Goal: Navigation & Orientation: Find specific page/section

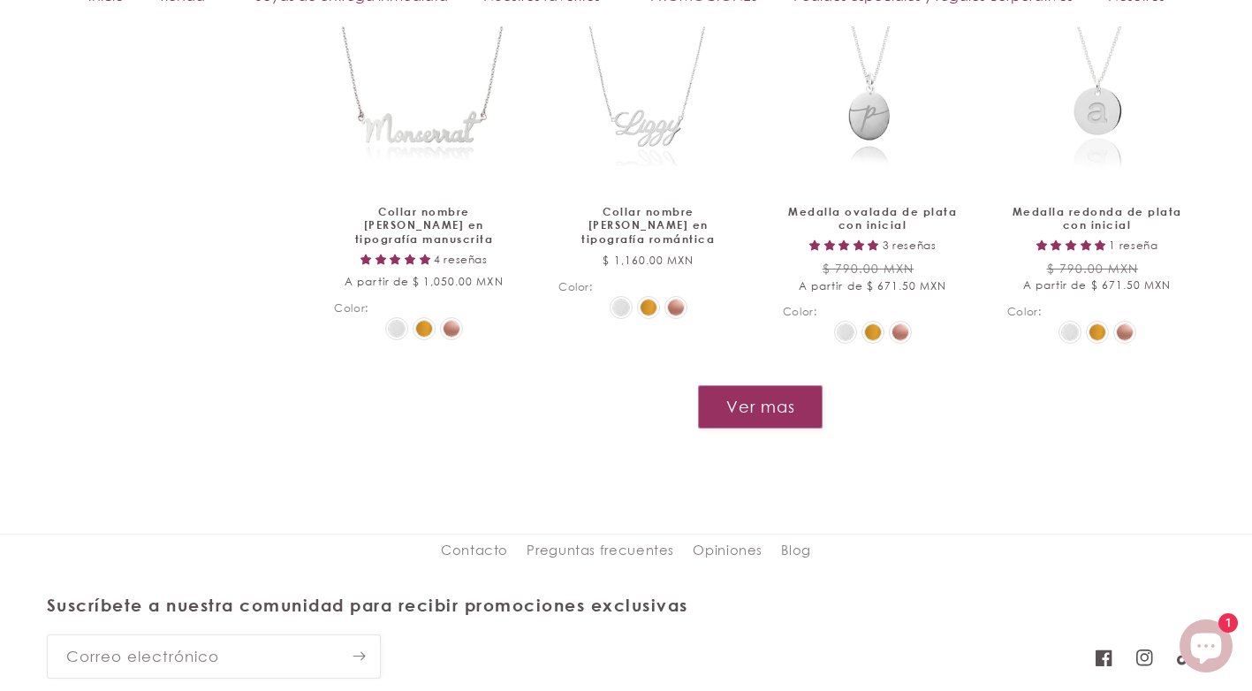
scroll to position [2165, 0]
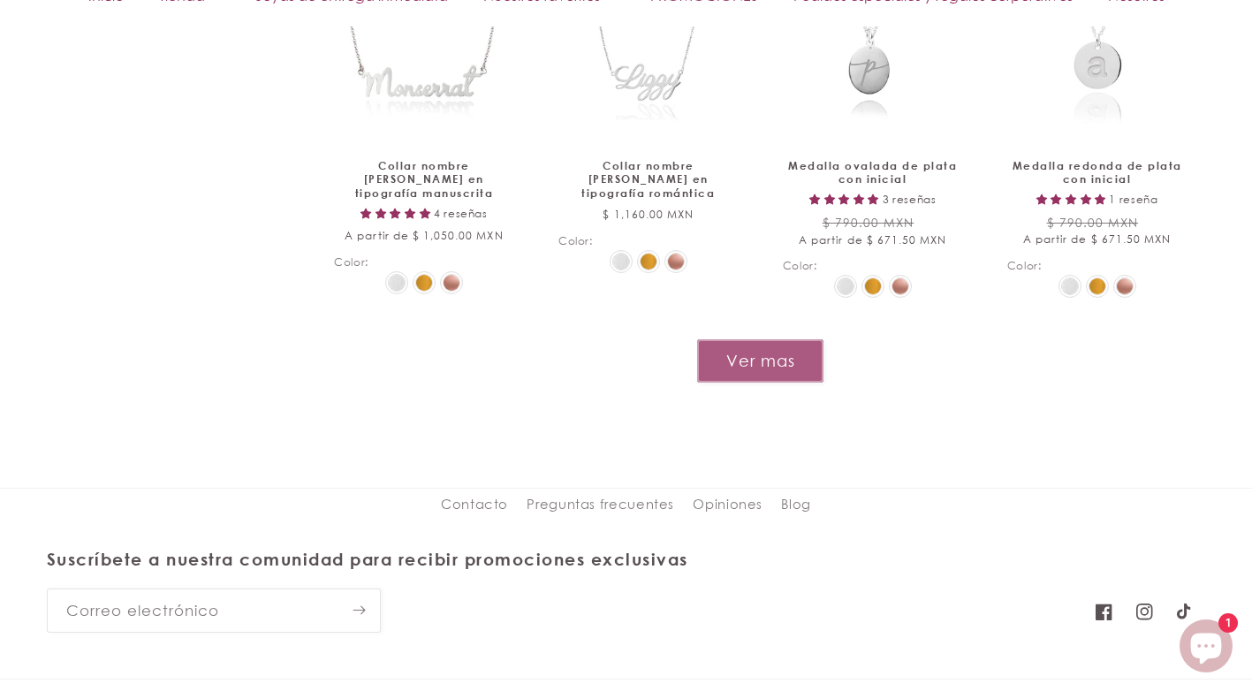
click at [791, 361] on button "Ver mas" at bounding box center [760, 360] width 126 height 43
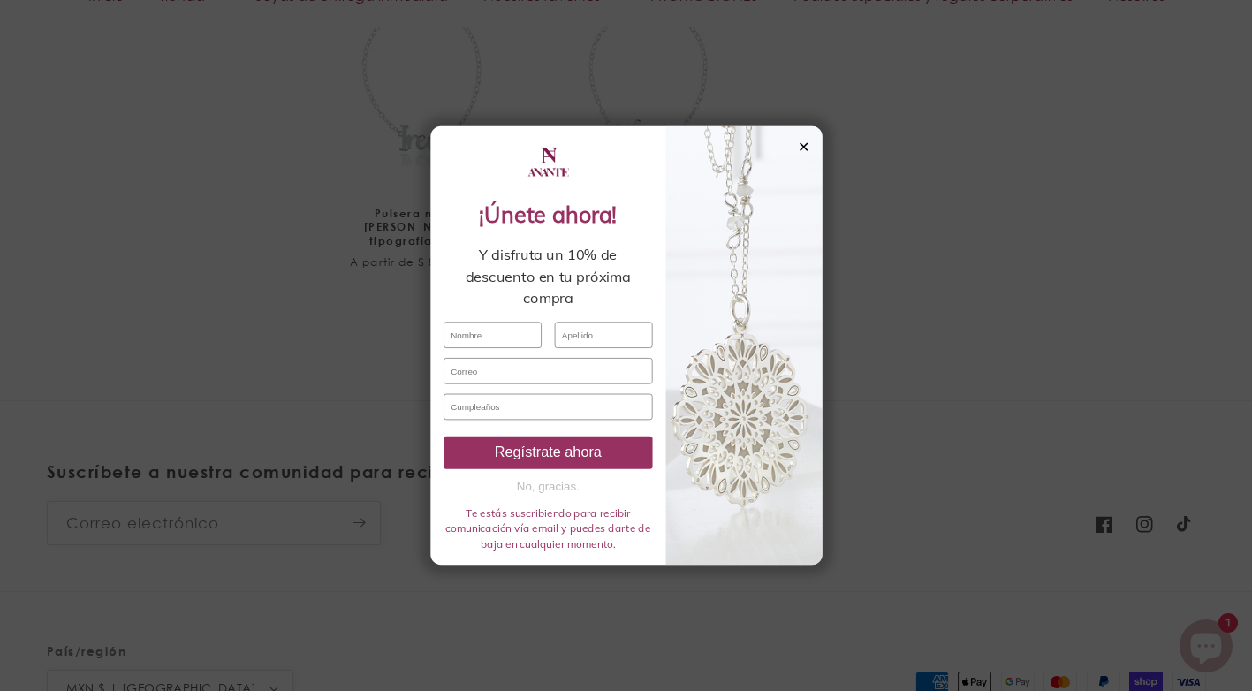
scroll to position [2589, 0]
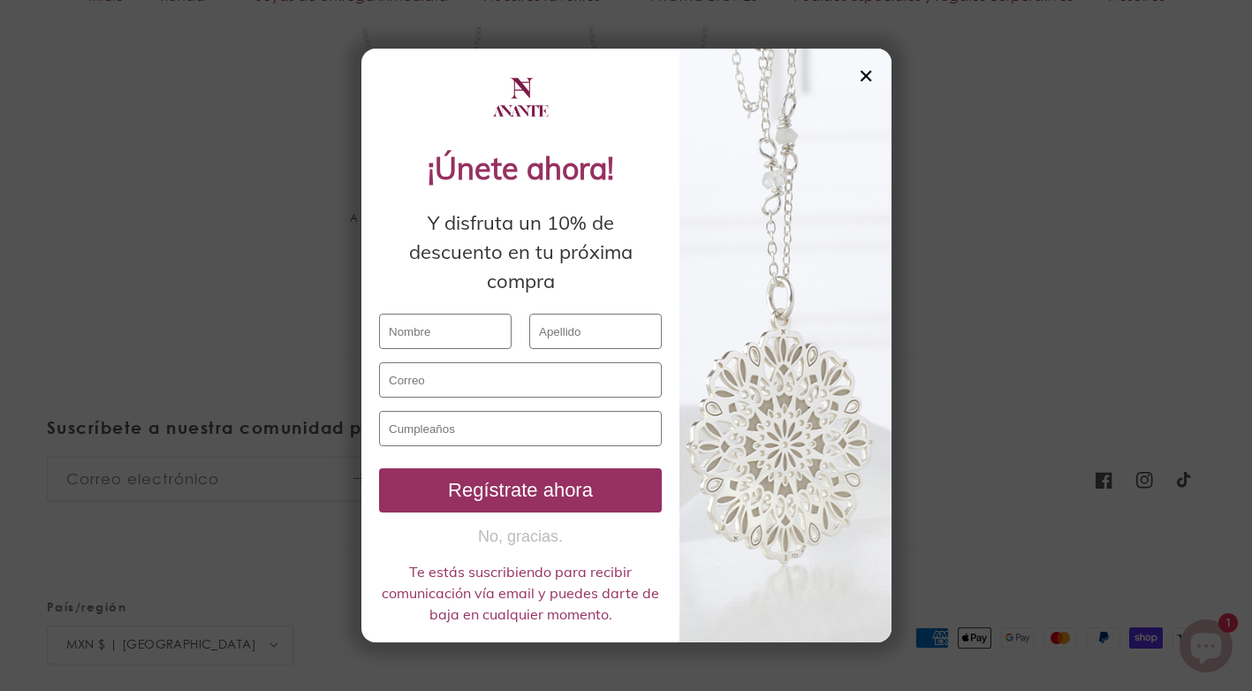
click at [867, 74] on div "✕" at bounding box center [866, 75] width 16 height 19
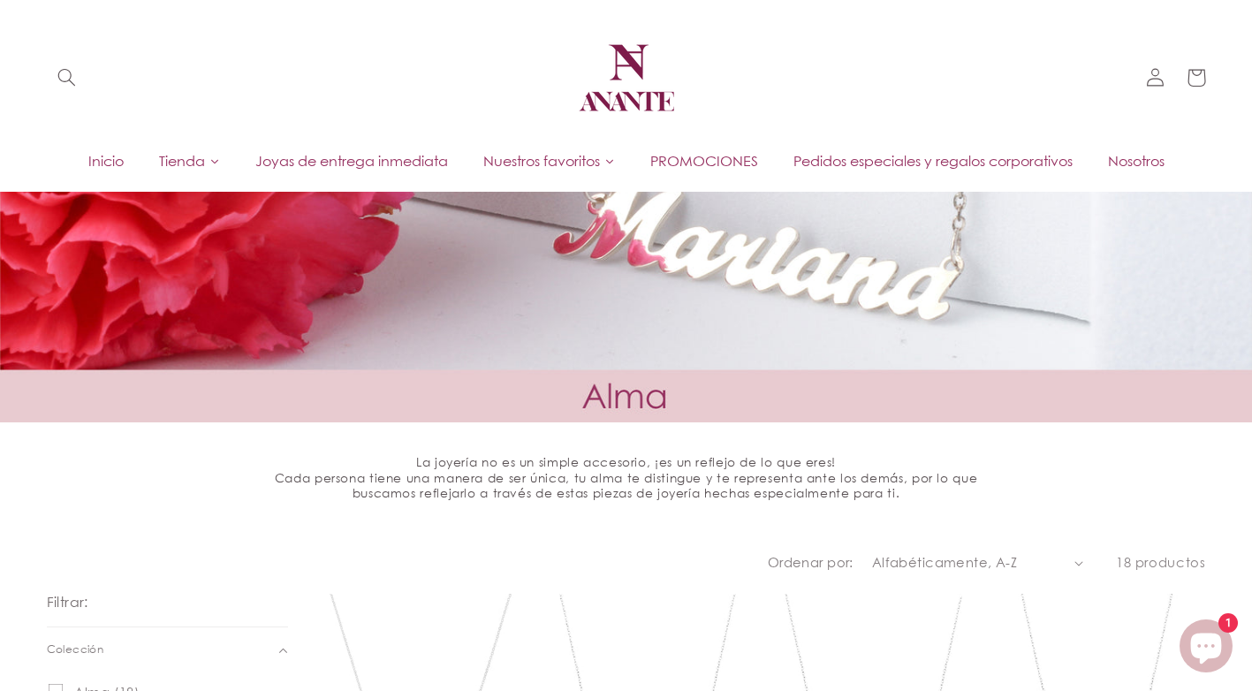
scroll to position [292, 0]
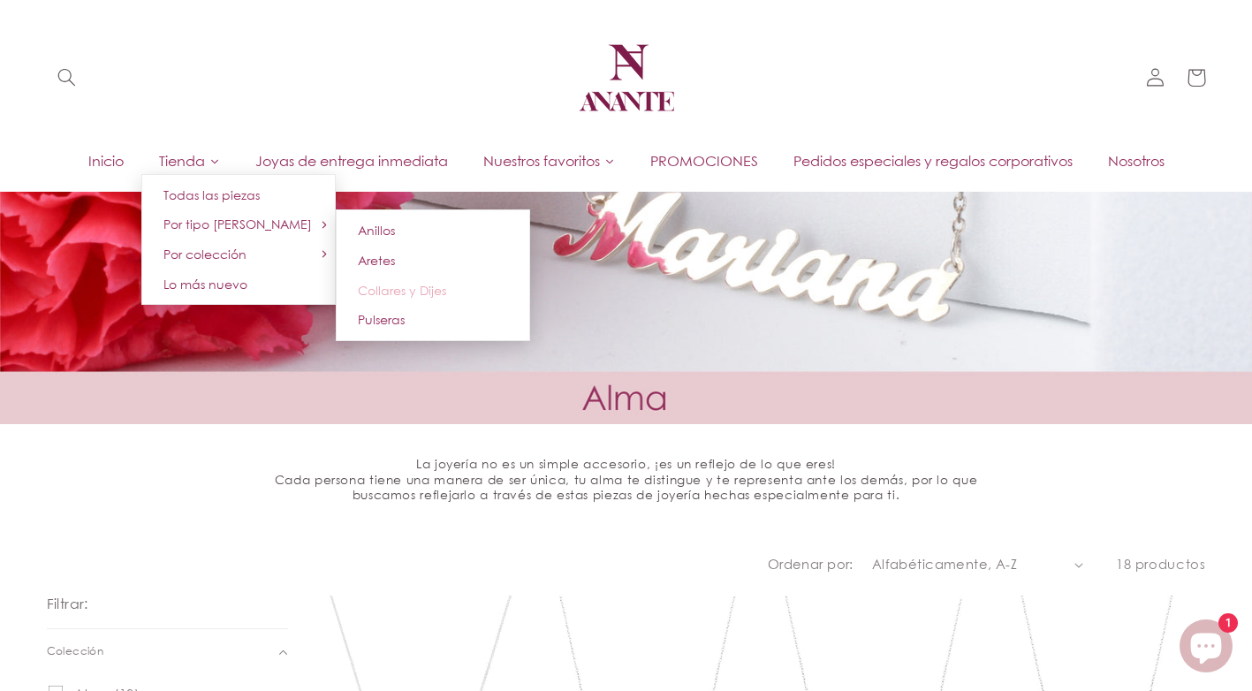
click at [383, 292] on span "Collares y Dijes" at bounding box center [402, 290] width 88 height 15
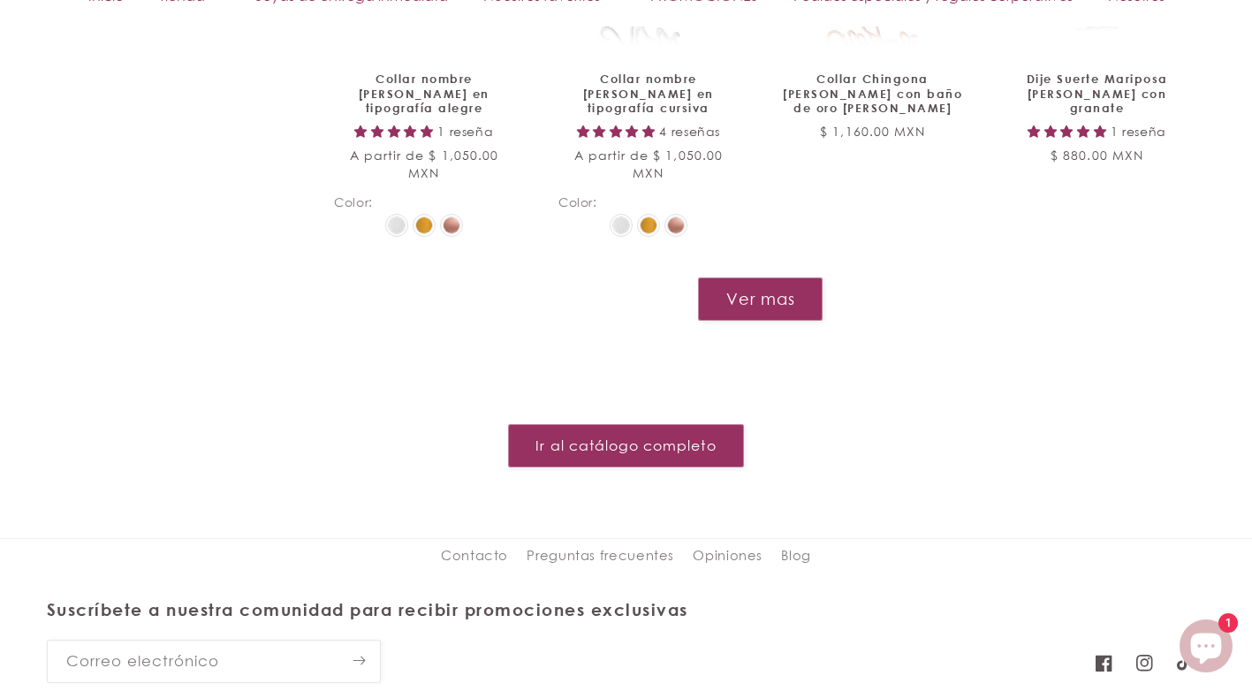
scroll to position [2253, 0]
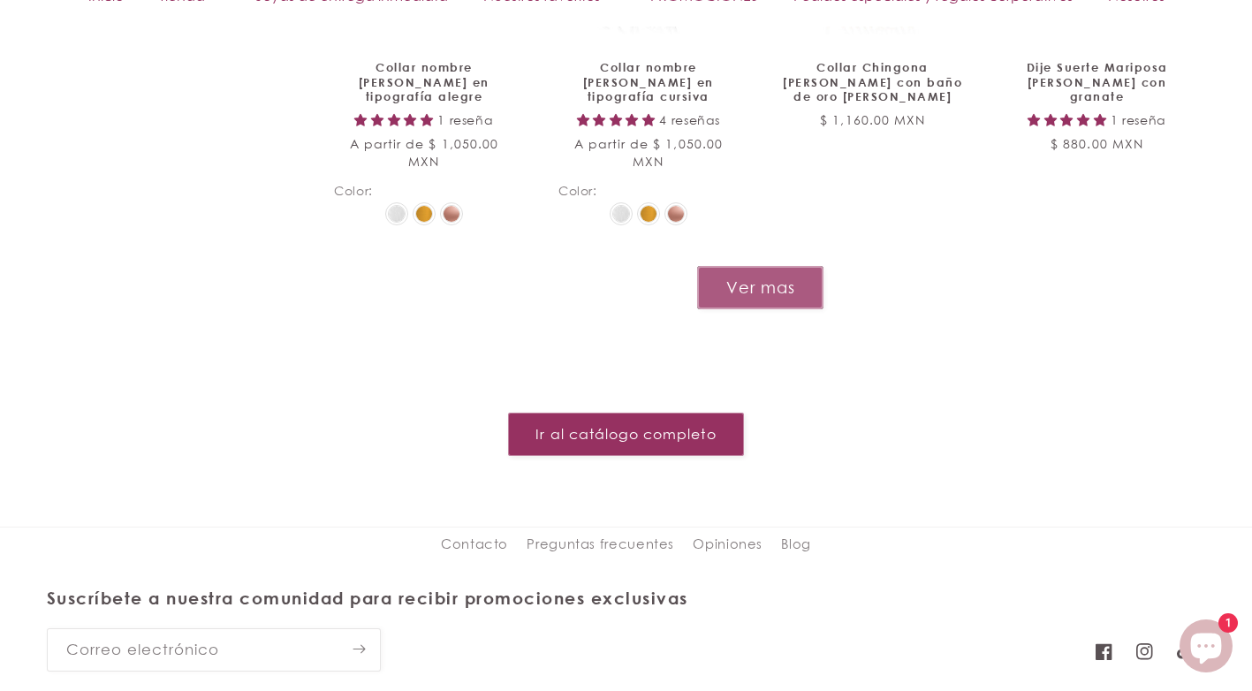
click at [719, 266] on button "Ver mas" at bounding box center [760, 287] width 126 height 43
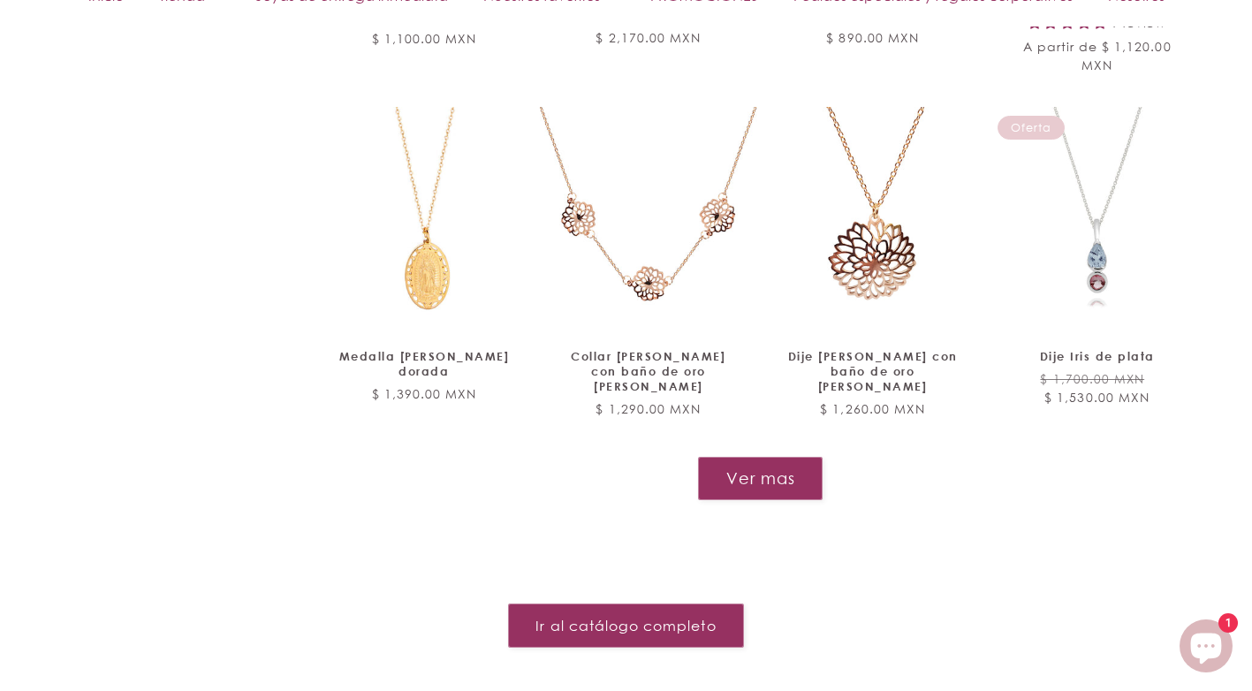
scroll to position [3578, 0]
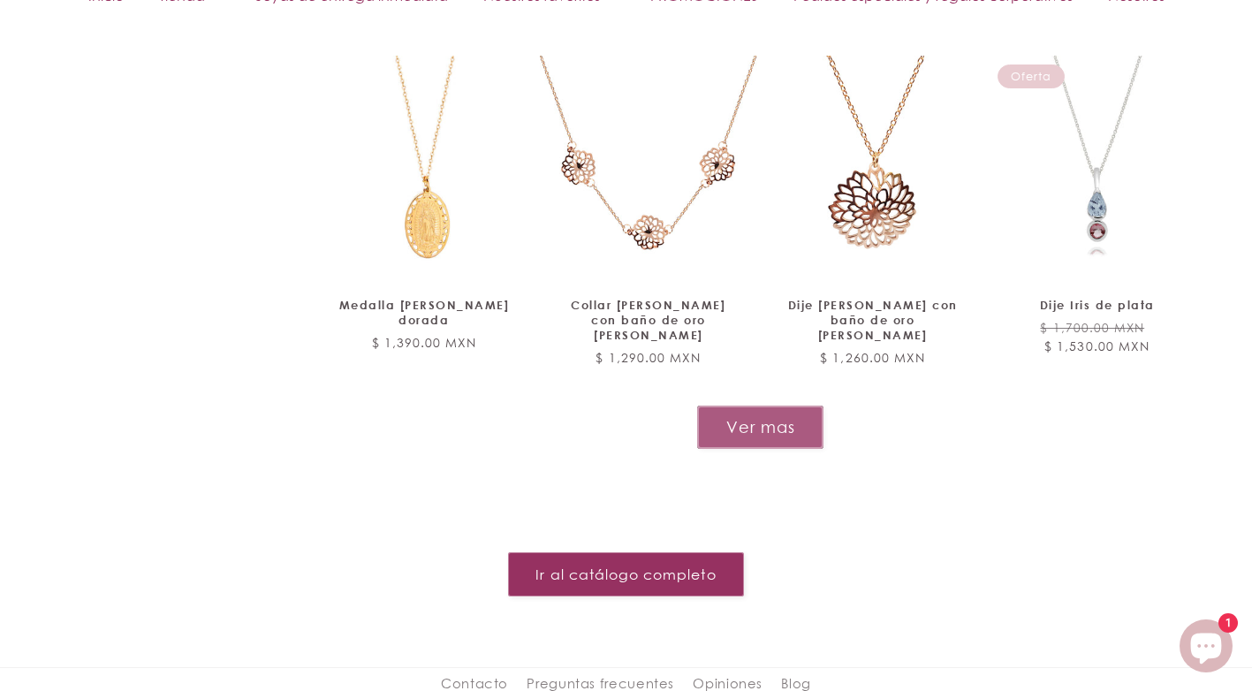
click at [739, 406] on button "Ver mas" at bounding box center [760, 427] width 126 height 43
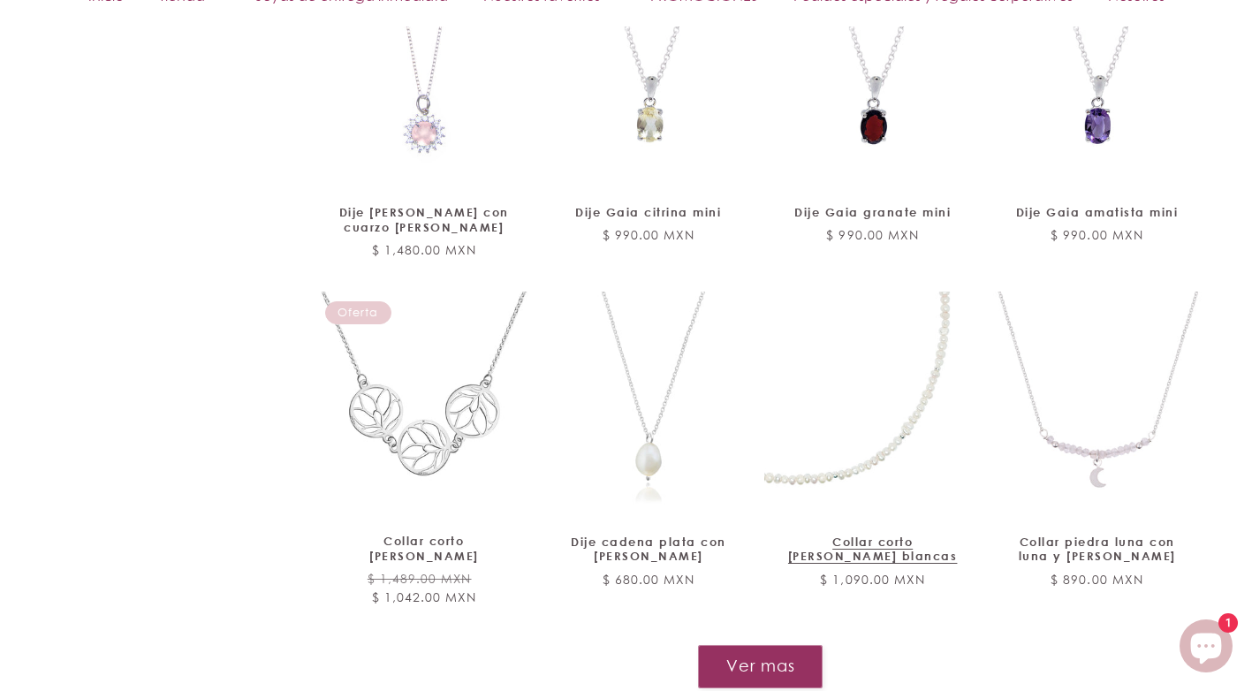
scroll to position [4992, 0]
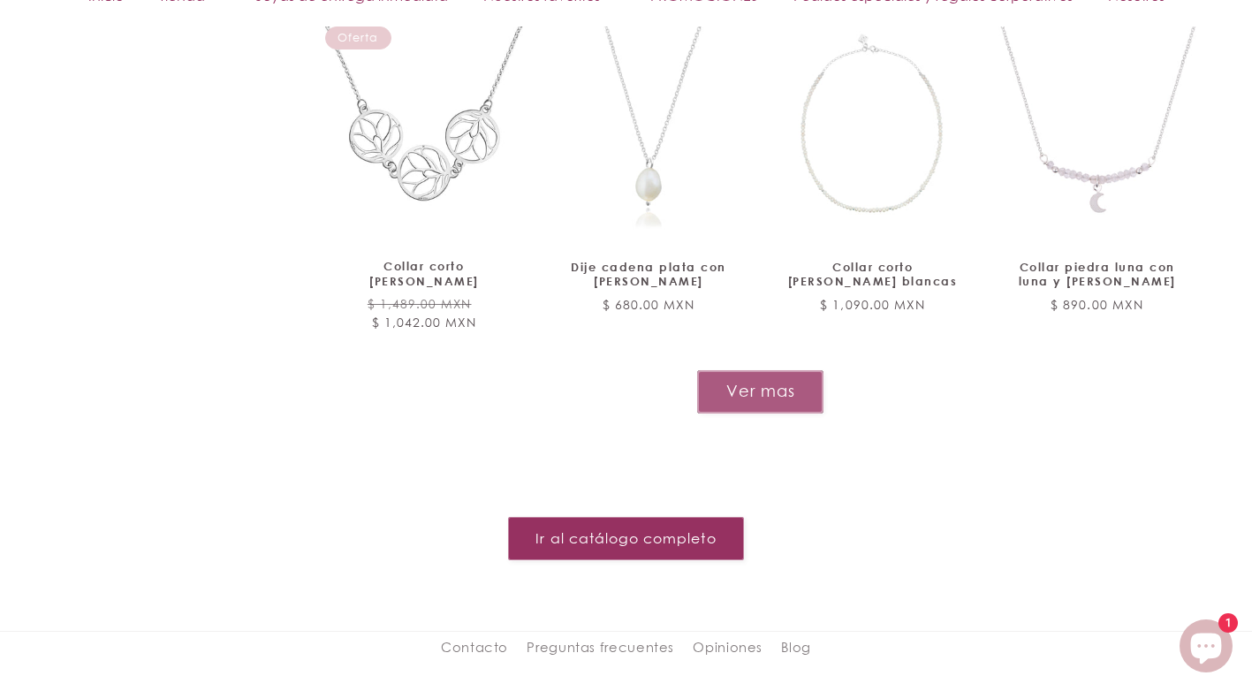
click at [752, 370] on button "Ver mas" at bounding box center [760, 391] width 126 height 43
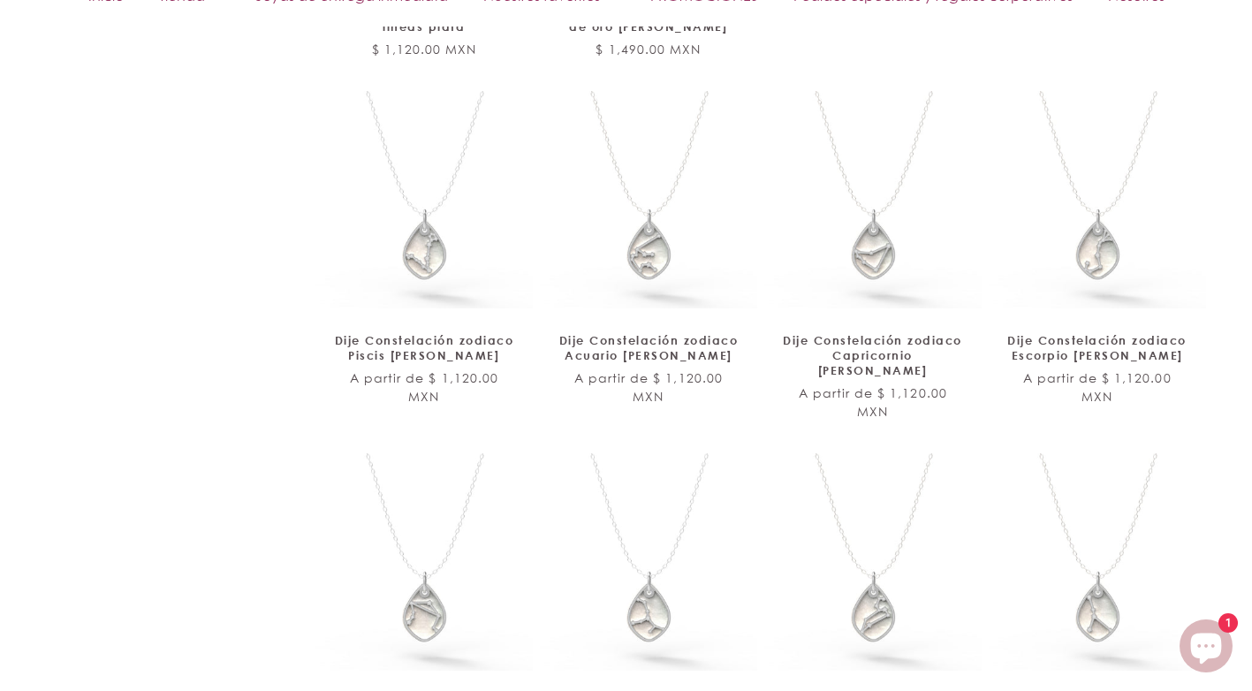
scroll to position [6405, 0]
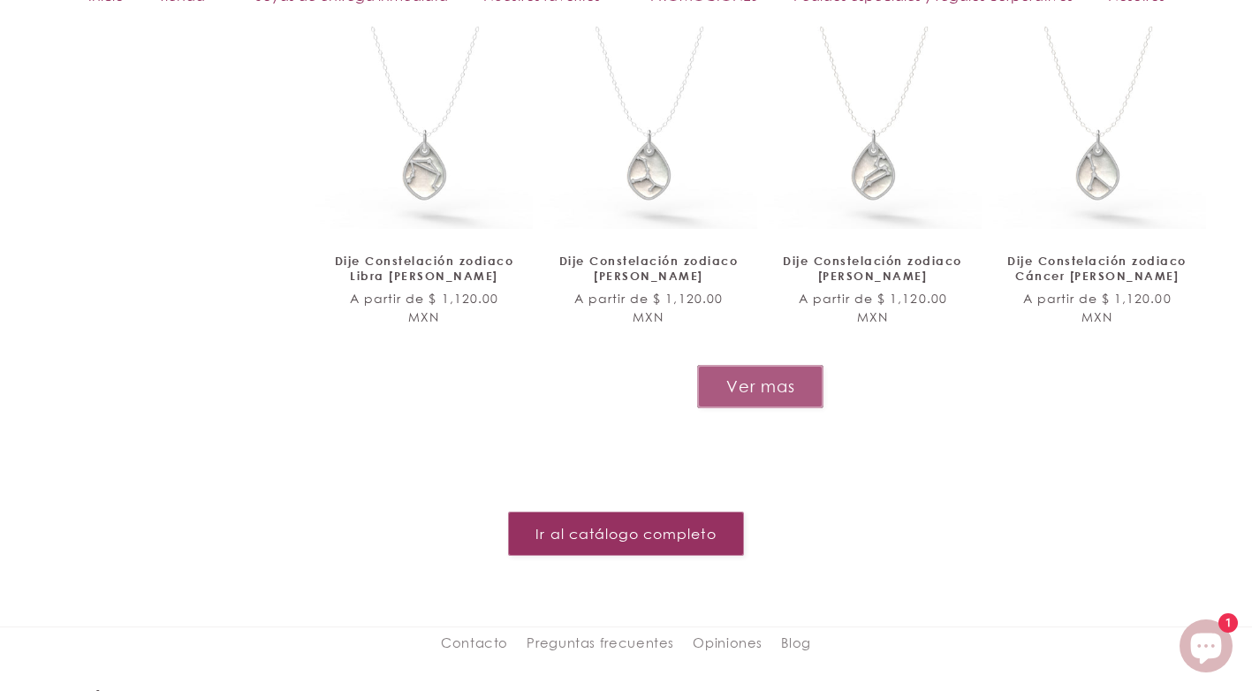
click at [747, 365] on button "Ver mas" at bounding box center [760, 386] width 126 height 43
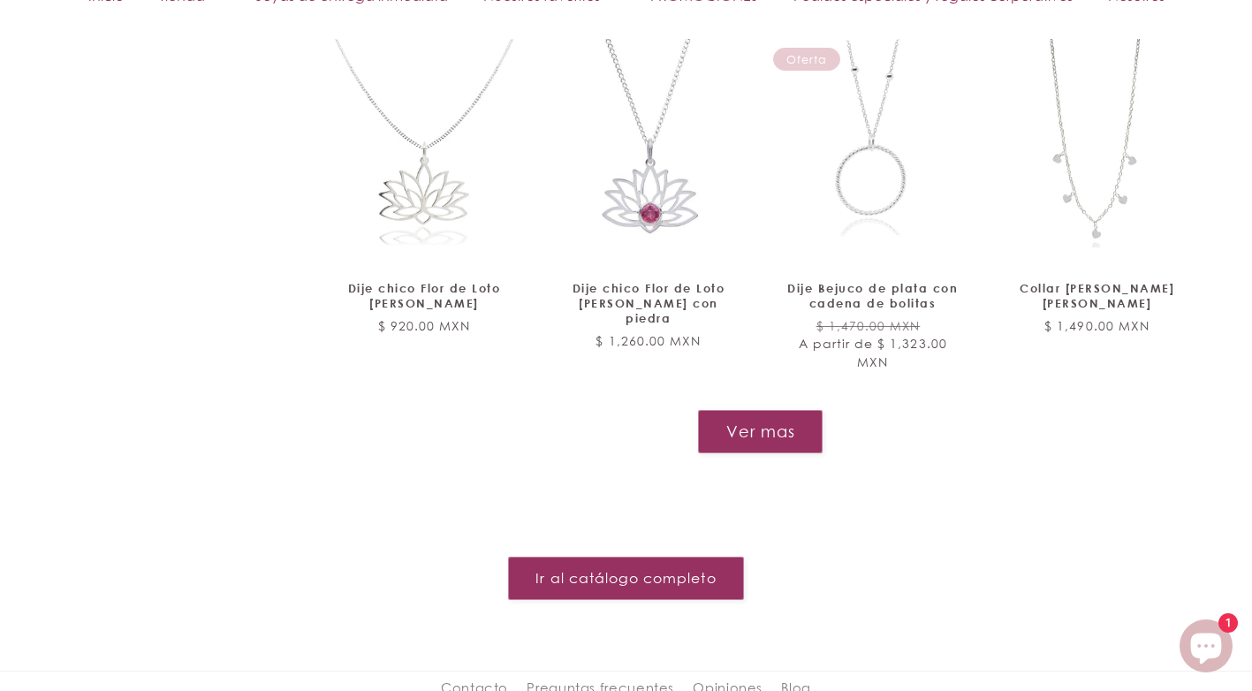
scroll to position [7819, 0]
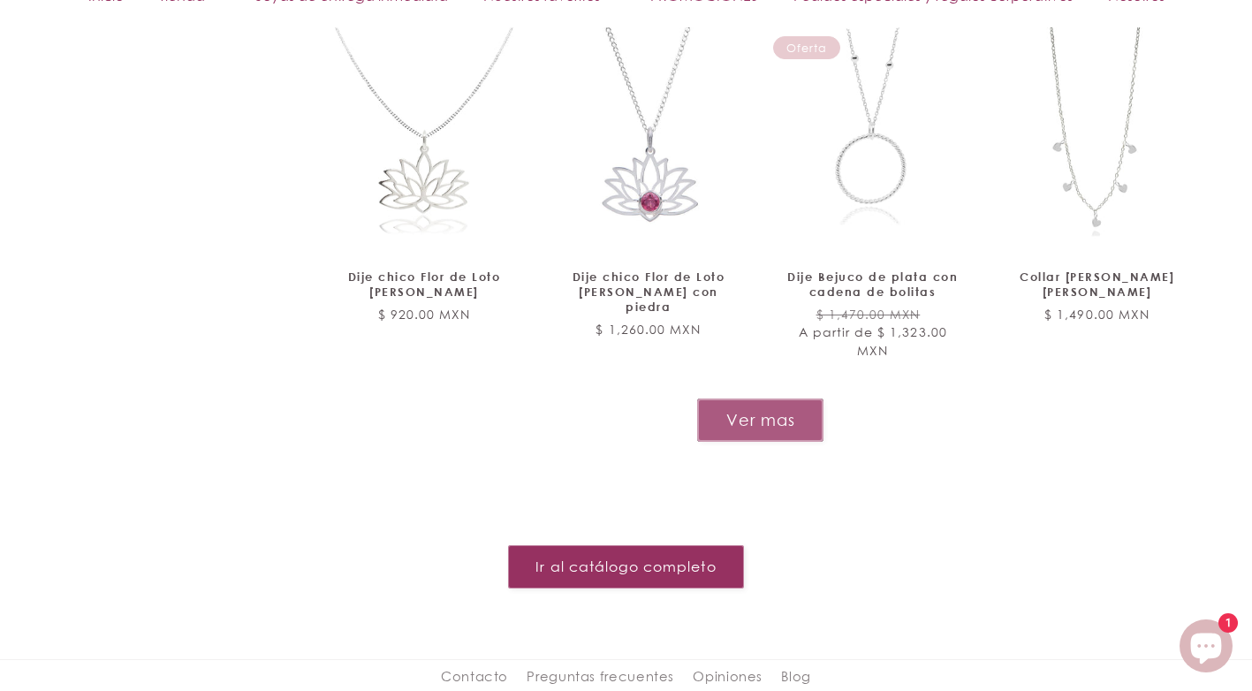
click at [764, 398] on button "Ver mas" at bounding box center [760, 419] width 126 height 43
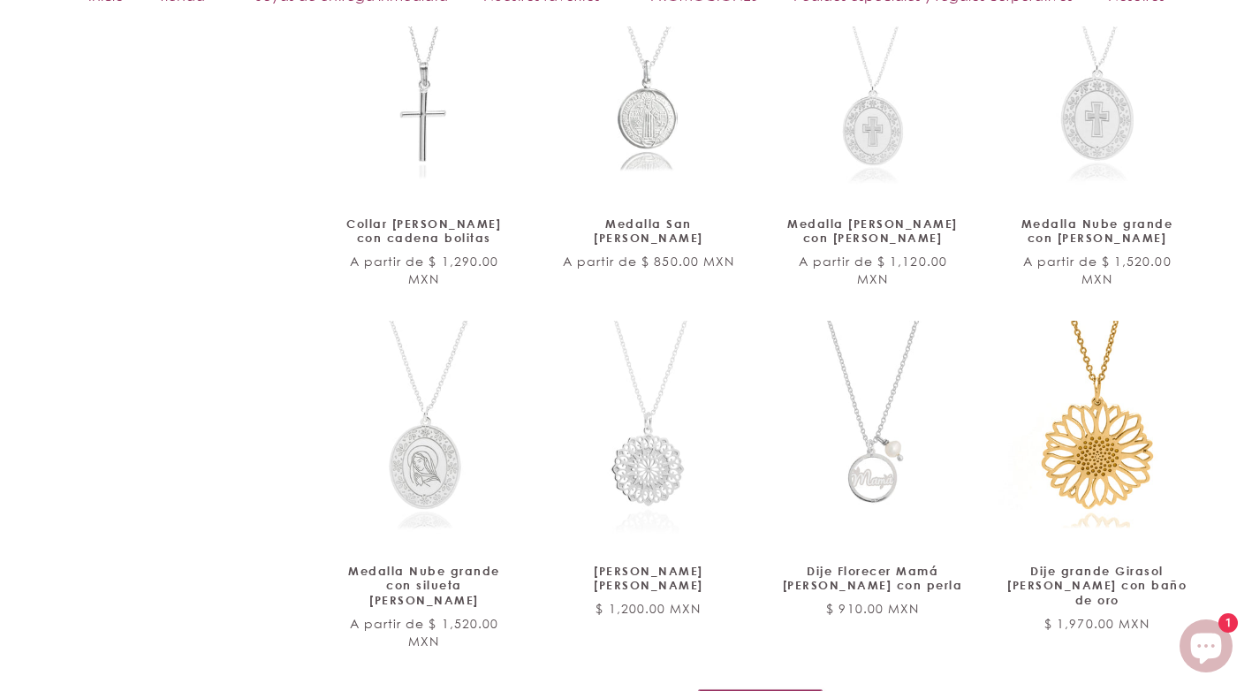
scroll to position [8967, 0]
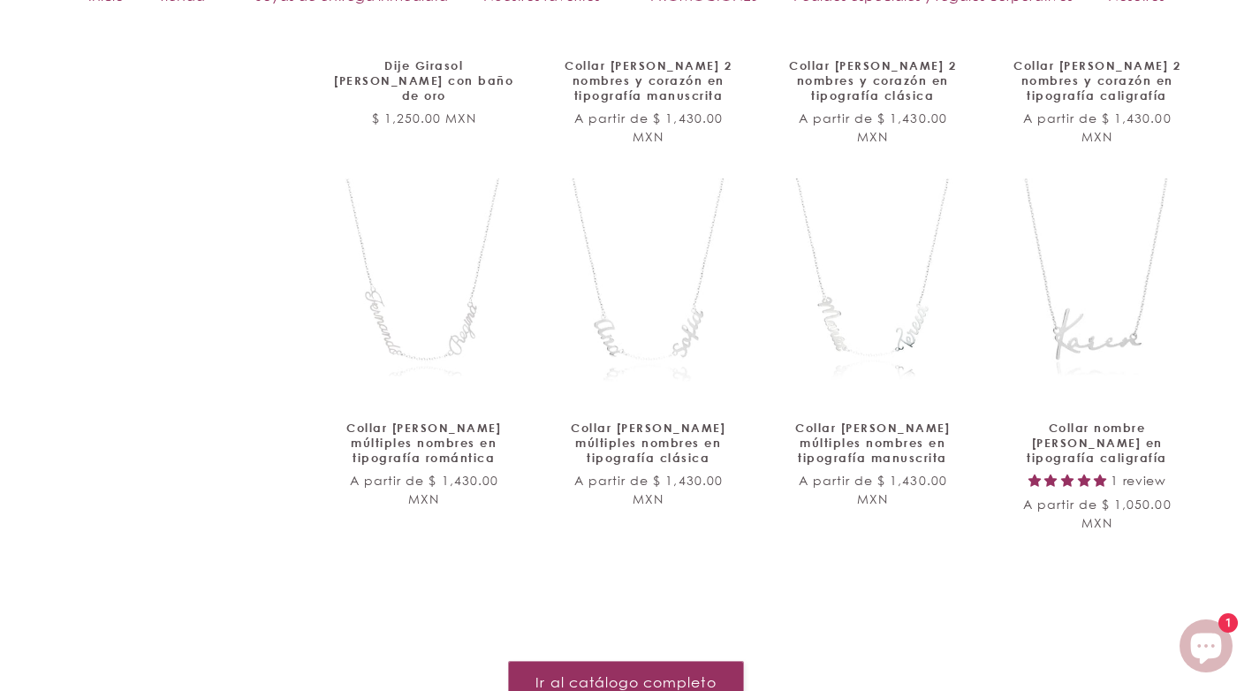
scroll to position [9851, 0]
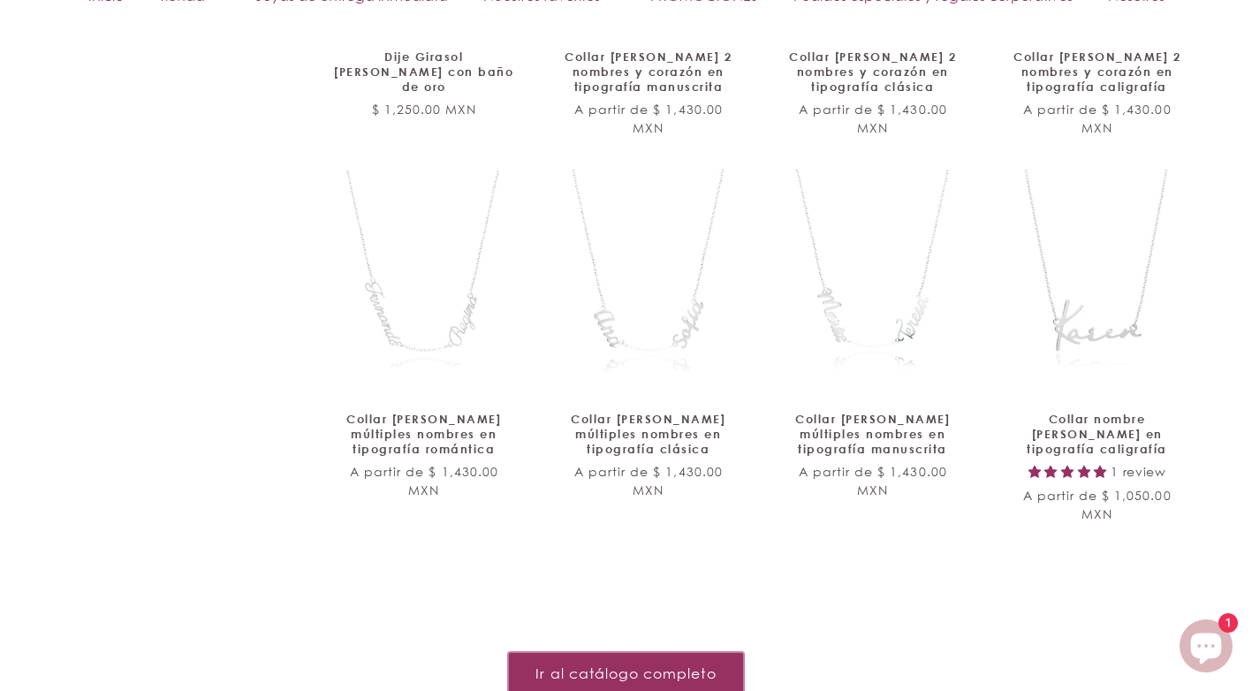
click at [667, 652] on link "Ir al catálogo completo" at bounding box center [626, 673] width 236 height 43
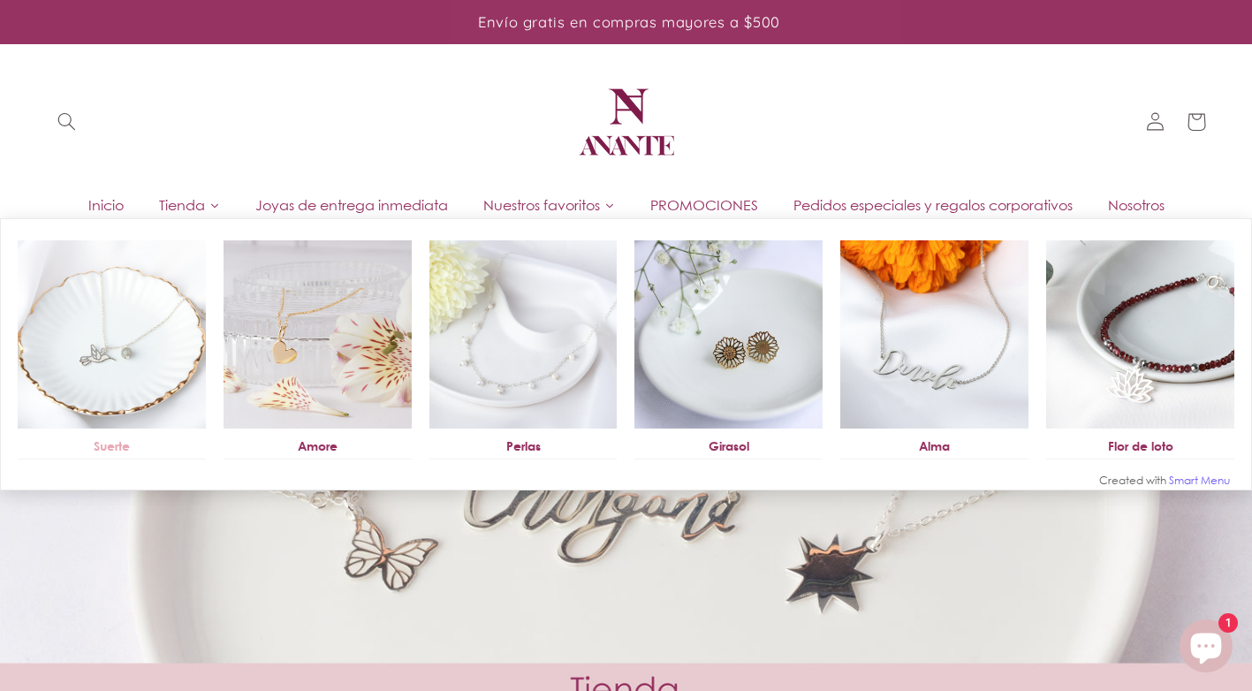
click at [117, 338] on img at bounding box center [112, 334] width 188 height 188
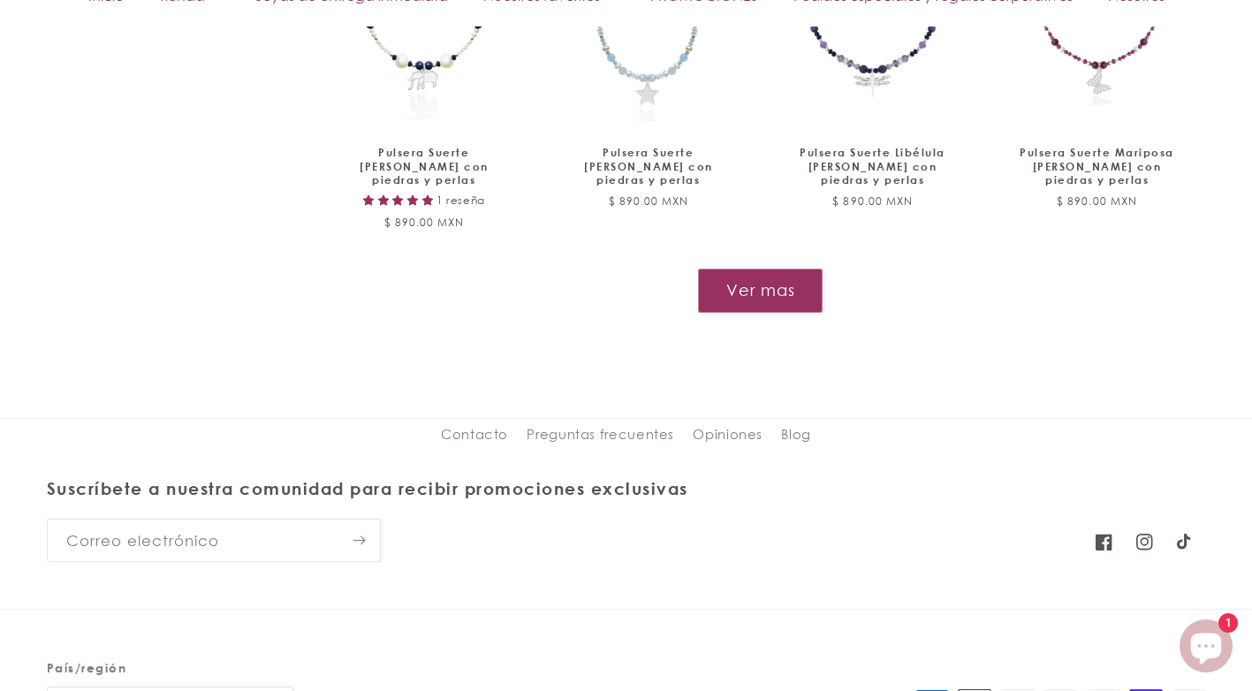
scroll to position [2036, 0]
